Goal: Navigation & Orientation: Find specific page/section

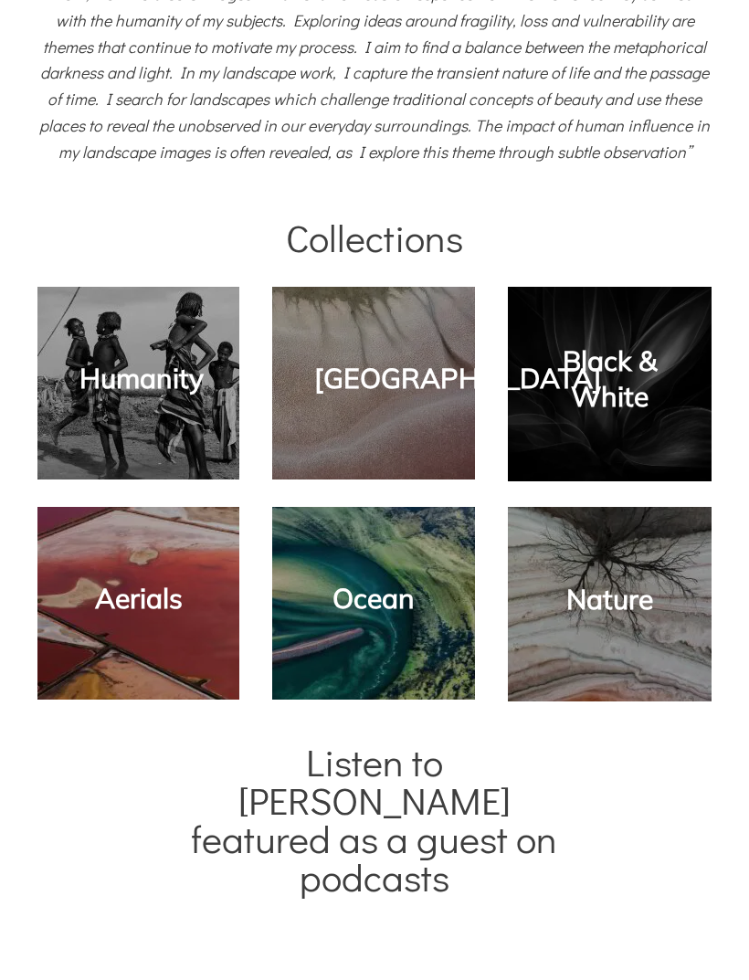
scroll to position [642, 0]
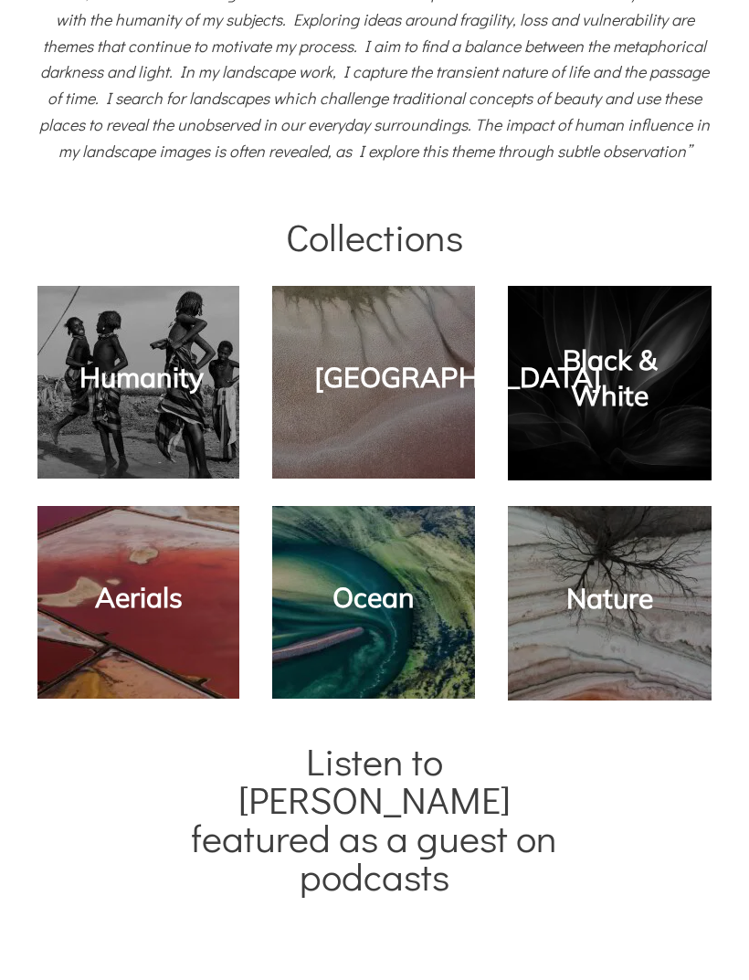
click at [131, 606] on link "Aerials" at bounding box center [139, 597] width 88 height 35
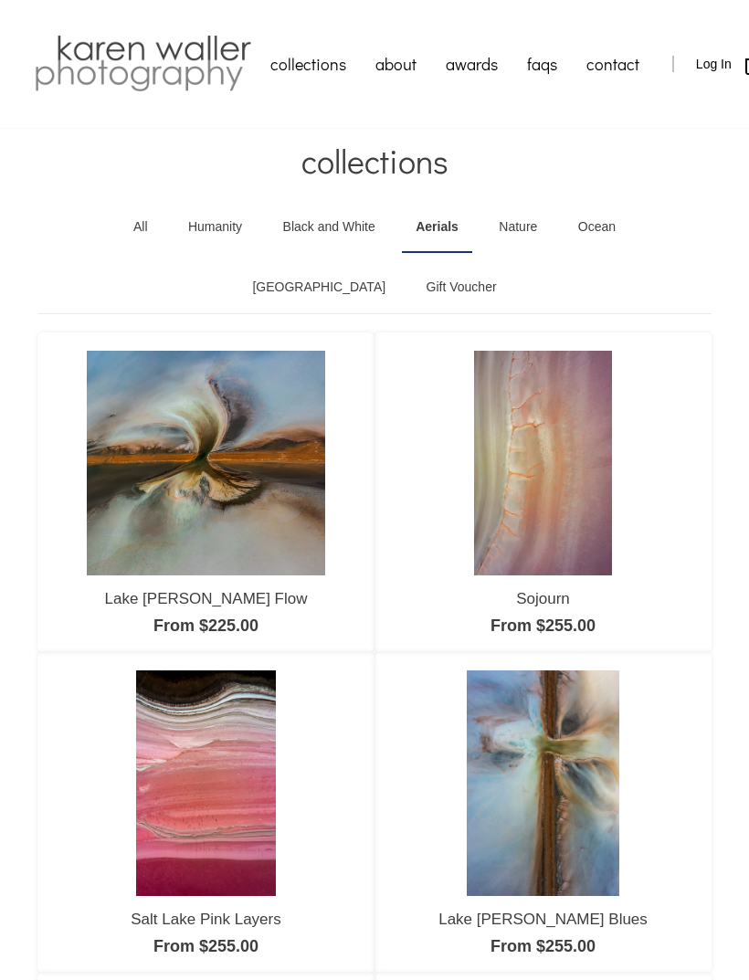
click at [540, 546] on img at bounding box center [543, 464] width 138 height 226
click at [399, 262] on link "Salt Lakes" at bounding box center [318, 287] width 161 height 51
click at [400, 57] on link "about" at bounding box center [396, 64] width 70 height 46
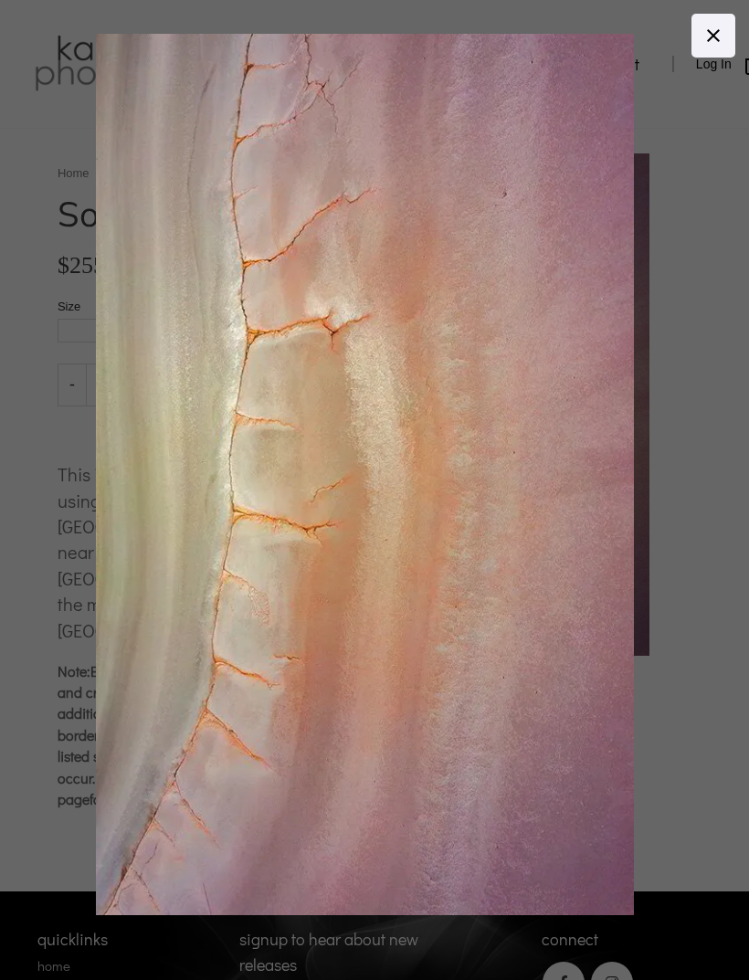
click at [722, 50] on link at bounding box center [714, 36] width 44 height 44
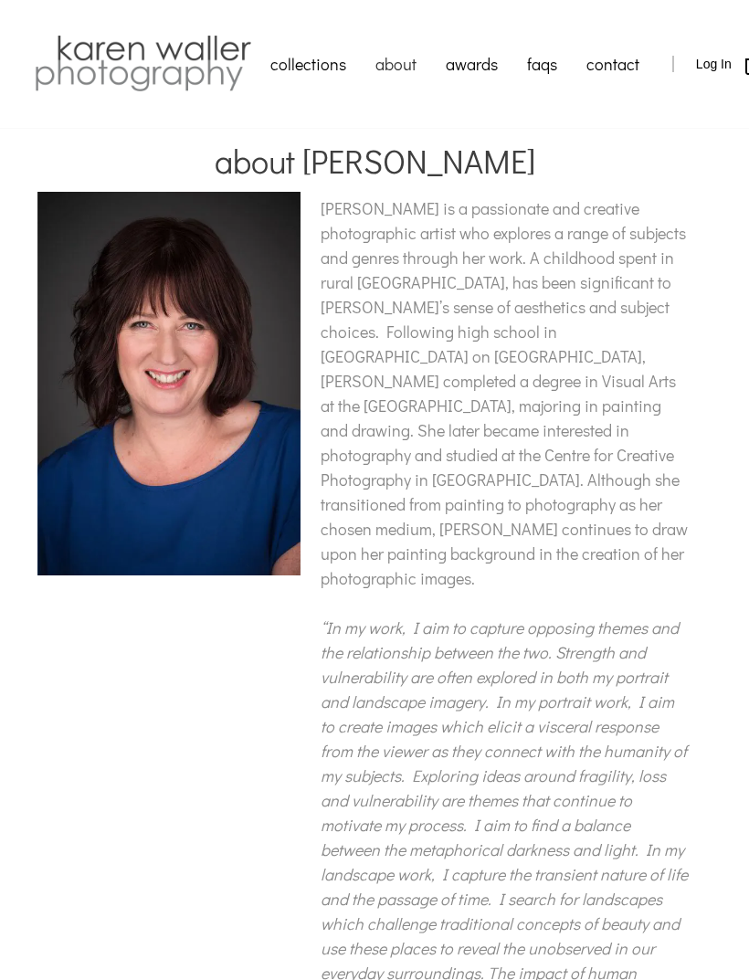
click at [474, 54] on link "awards" at bounding box center [471, 64] width 81 height 46
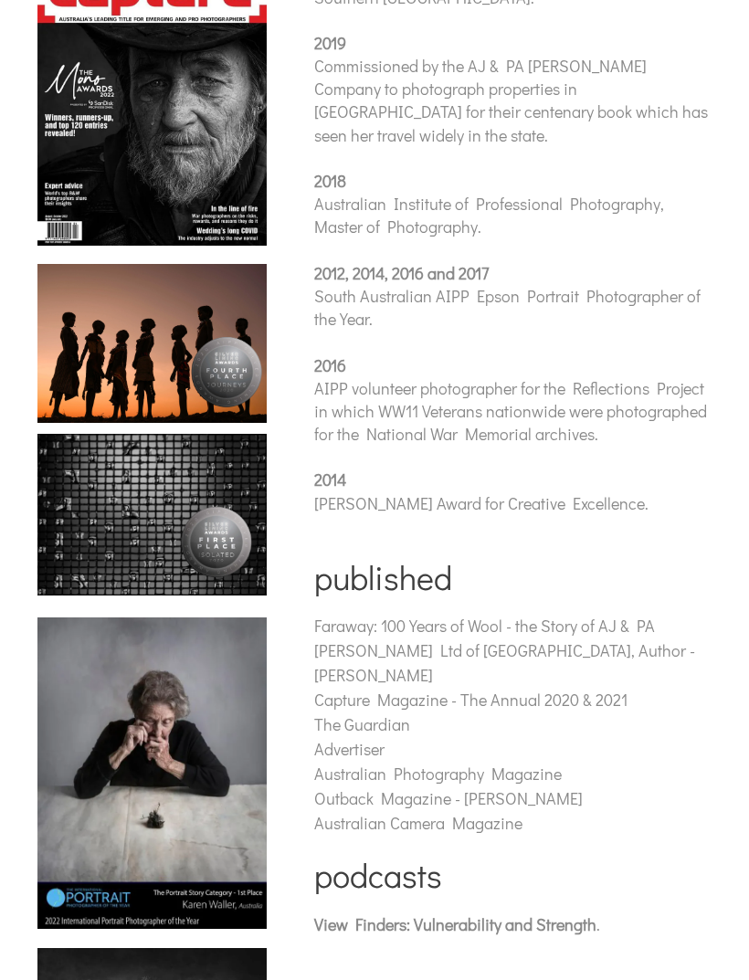
scroll to position [701, 0]
